Goal: Information Seeking & Learning: Learn about a topic

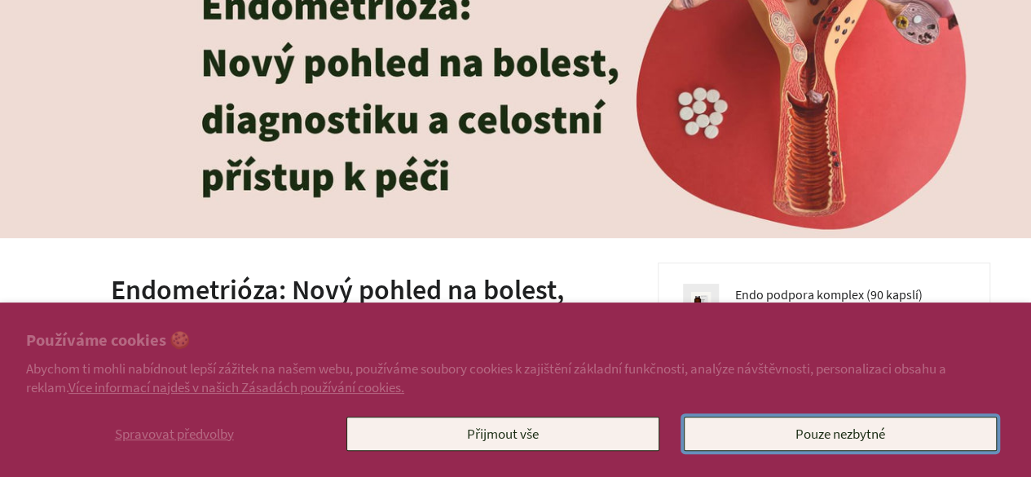
click at [744, 425] on button "Pouze nezbytné" at bounding box center [840, 433] width 313 height 34
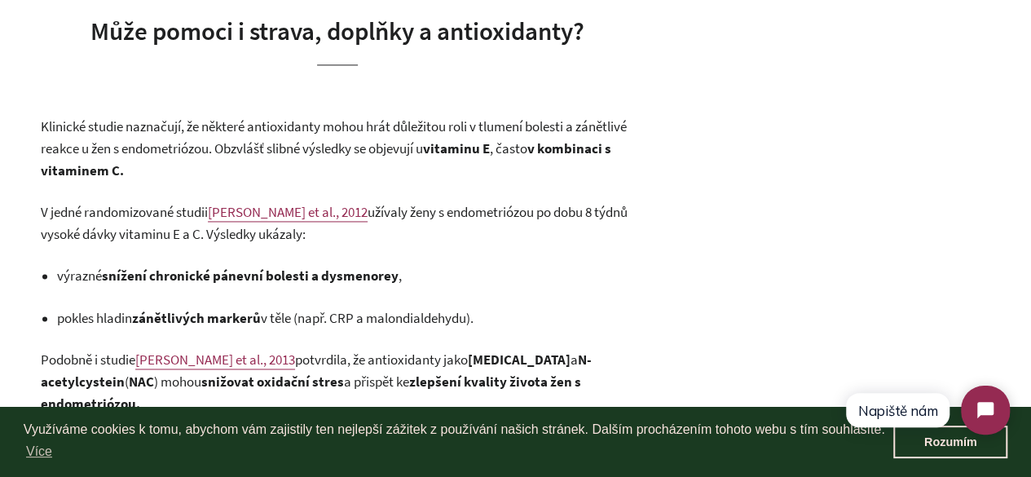
scroll to position [4401, 0]
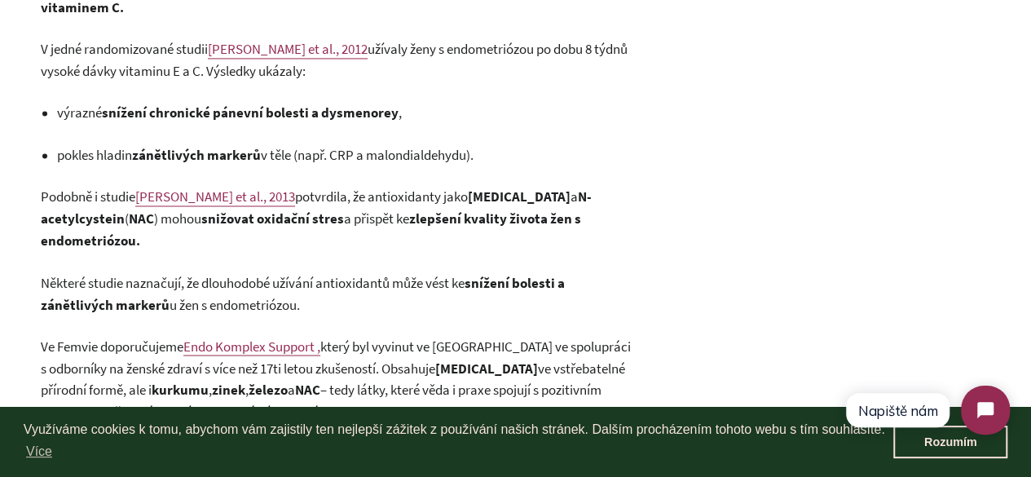
click at [276, 337] on link "Endo Komplex Support ," at bounding box center [251, 346] width 137 height 19
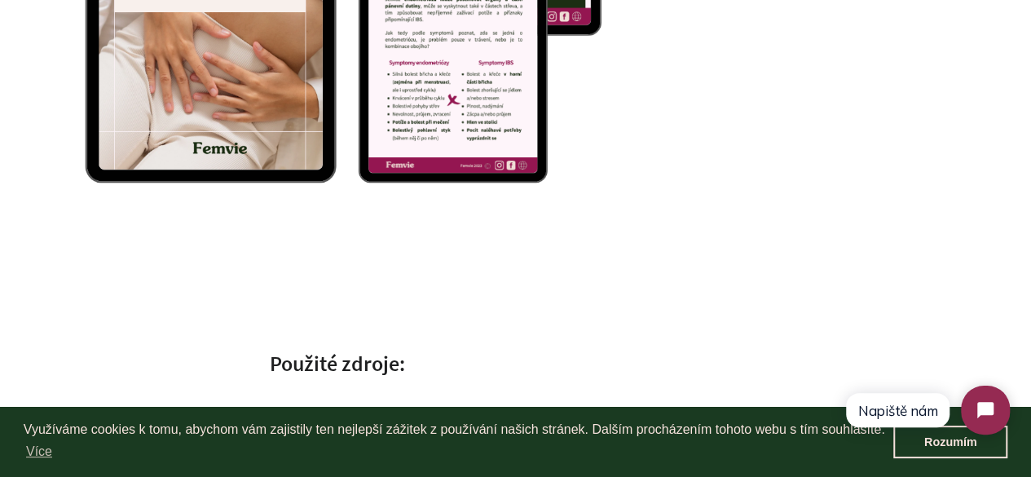
scroll to position [6439, 0]
